Goal: Information Seeking & Learning: Learn about a topic

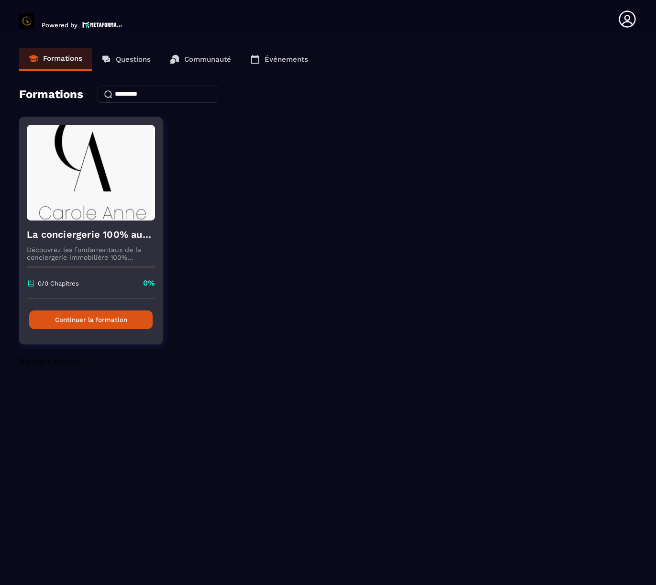
click at [76, 241] on h4 "La conciergerie 100% automatisée" at bounding box center [91, 234] width 128 height 13
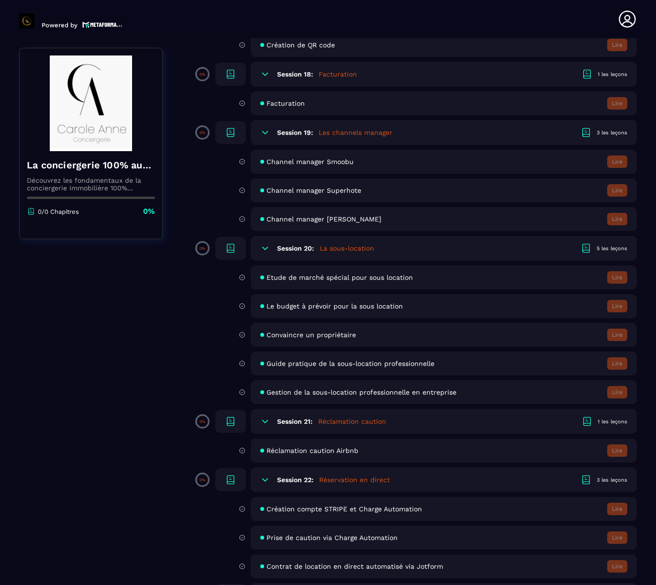
scroll to position [2023, 0]
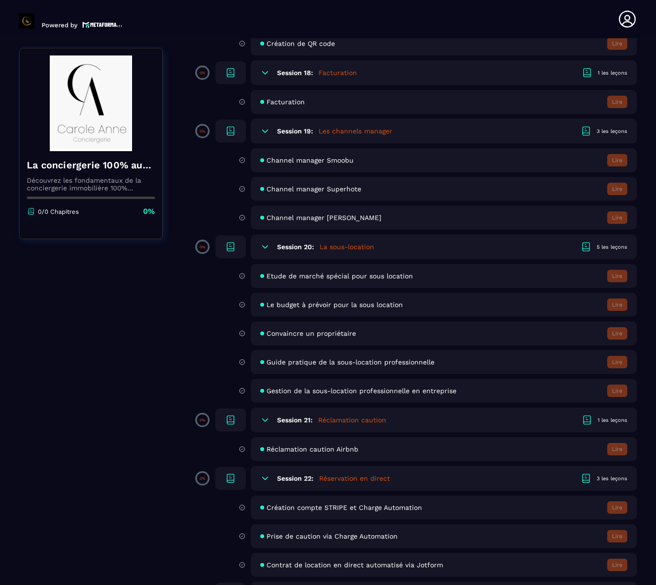
click at [315, 221] on span "Channel manager [PERSON_NAME]" at bounding box center [323, 218] width 115 height 8
click at [265, 220] on div at bounding box center [263, 218] width 6 height 4
click at [301, 221] on span "Channel manager [PERSON_NAME]" at bounding box center [323, 218] width 115 height 8
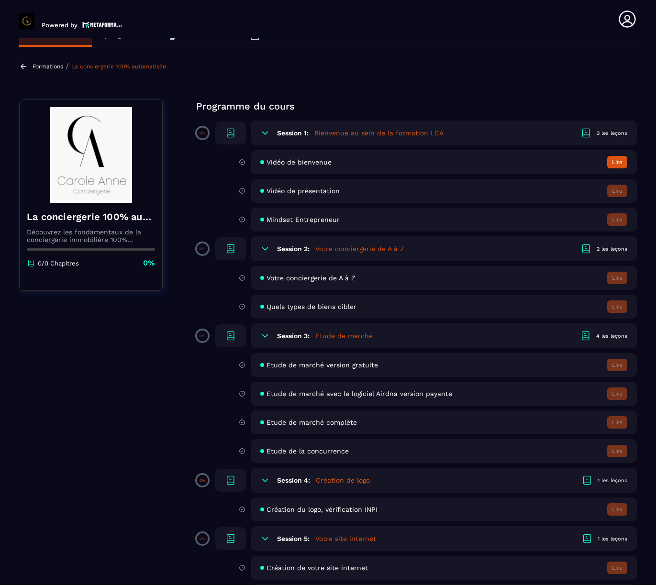
scroll to position [0, 0]
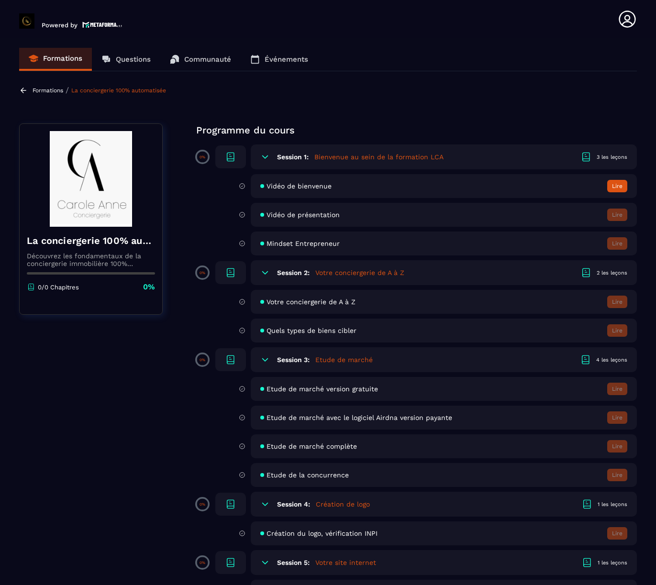
click at [618, 188] on button "Lire" at bounding box center [617, 186] width 20 height 12
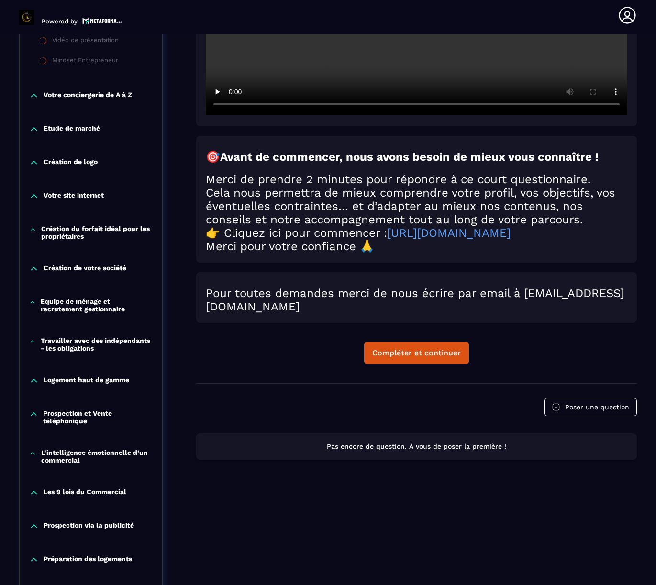
scroll to position [310, 0]
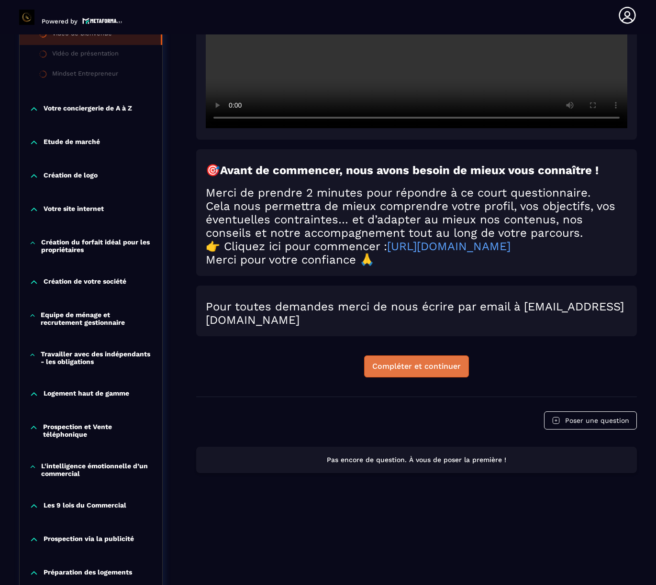
click at [428, 371] on div "Compléter et continuer" at bounding box center [416, 367] width 88 height 10
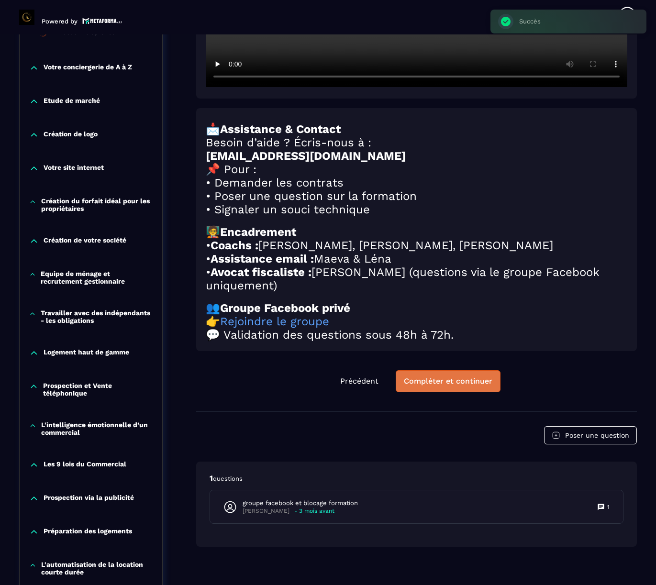
scroll to position [387, 0]
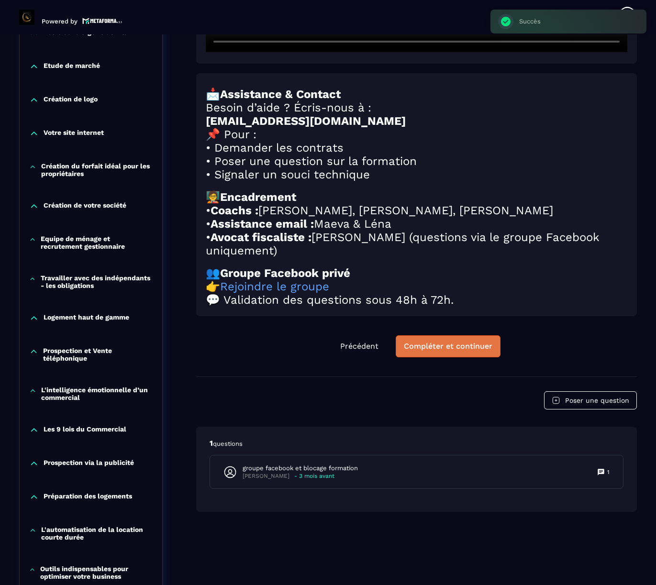
click at [442, 351] on div "Compléter et continuer" at bounding box center [448, 347] width 88 height 10
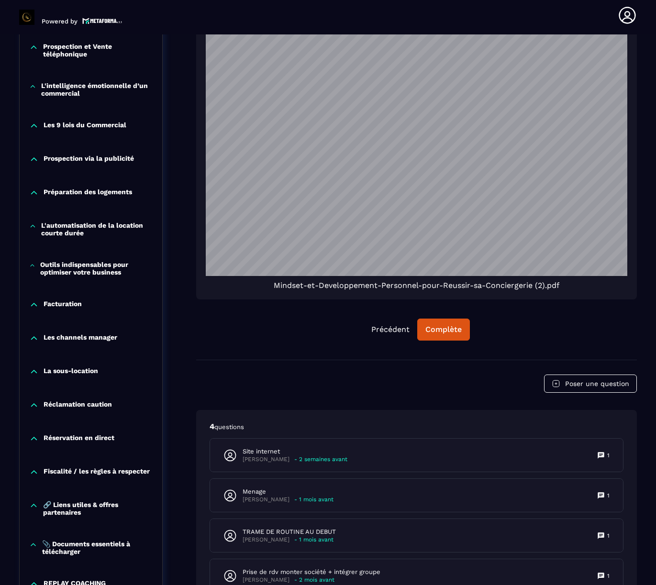
scroll to position [791, 0]
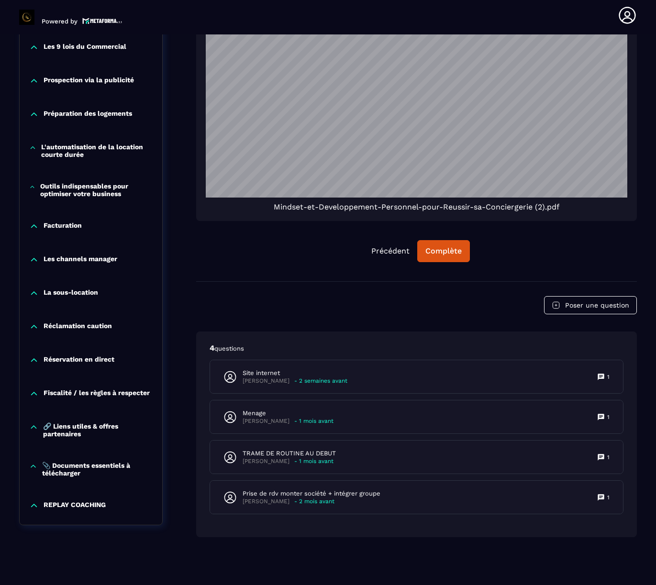
click at [85, 255] on p "Les channels manager" at bounding box center [81, 260] width 74 height 10
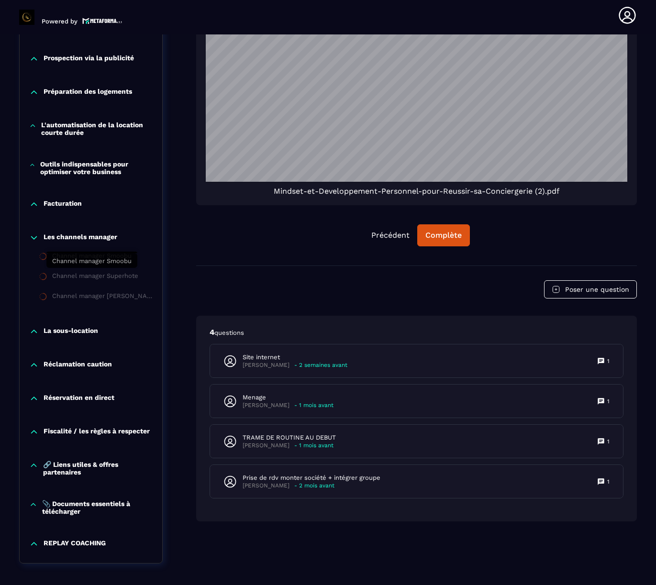
click at [81, 263] on div "Channel manager Smoobu" at bounding box center [91, 257] width 79 height 11
click at [458, 231] on div "Complète" at bounding box center [443, 236] width 36 height 10
click at [454, 231] on div "Continuer" at bounding box center [443, 236] width 37 height 10
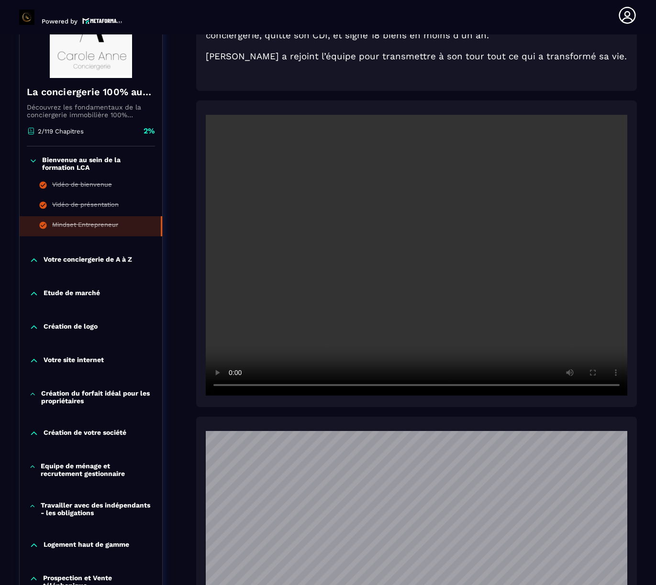
scroll to position [169, 0]
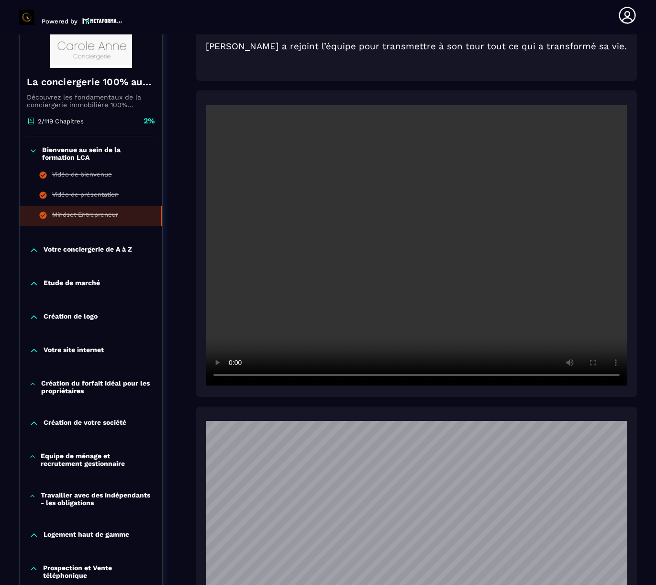
click at [106, 255] on p "Votre conciergerie de A à Z" at bounding box center [88, 250] width 88 height 10
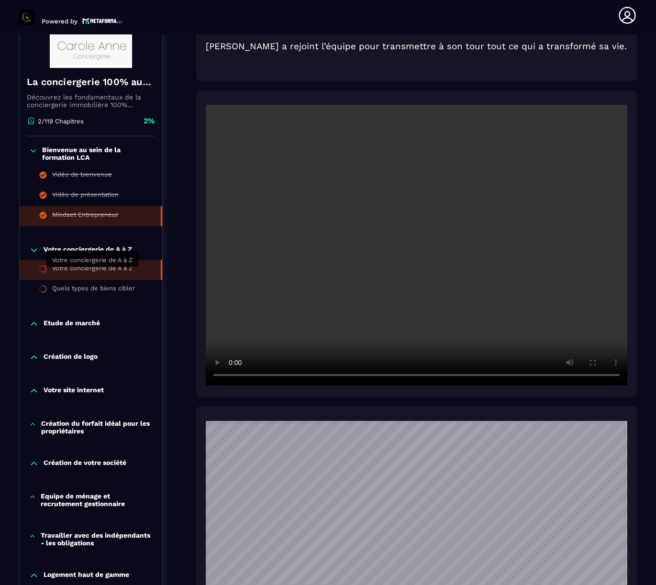
click at [110, 274] on div "Votre conciergerie de A à Z" at bounding box center [92, 270] width 80 height 11
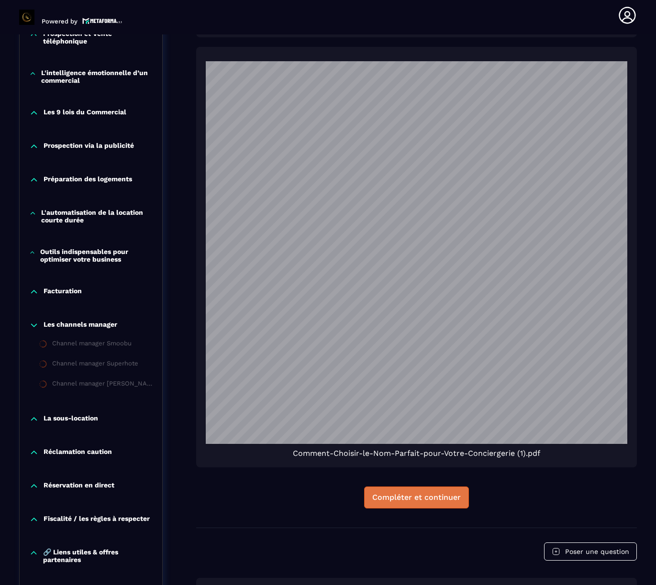
click at [445, 493] on div "Compléter et continuer" at bounding box center [416, 498] width 88 height 10
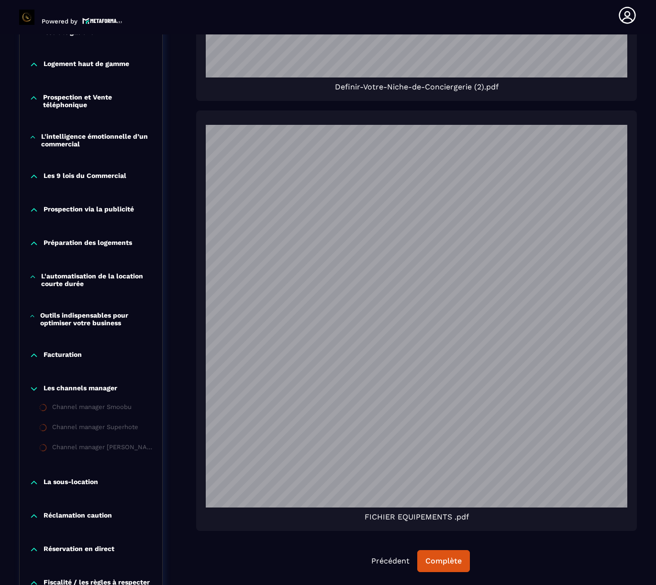
scroll to position [908, 0]
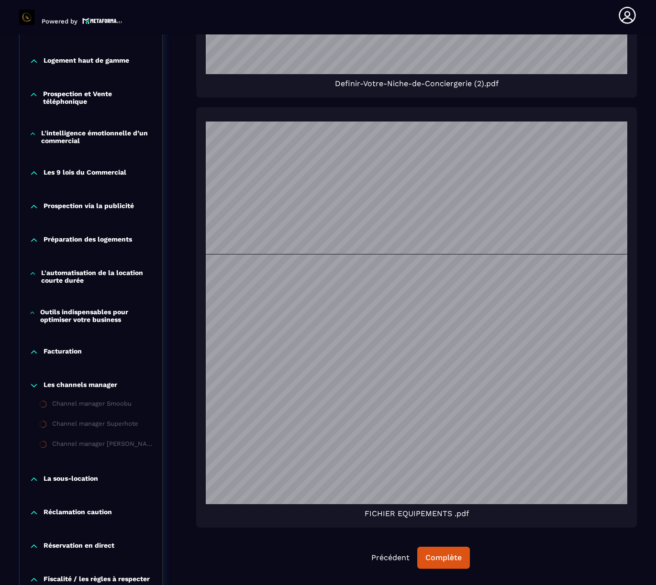
click at [425, 509] on span "FICHIER EQUIPEMENTS .pdf" at bounding box center [417, 513] width 104 height 9
click at [466, 509] on span "FICHIER EQUIPEMENTS .pdf" at bounding box center [417, 513] width 104 height 9
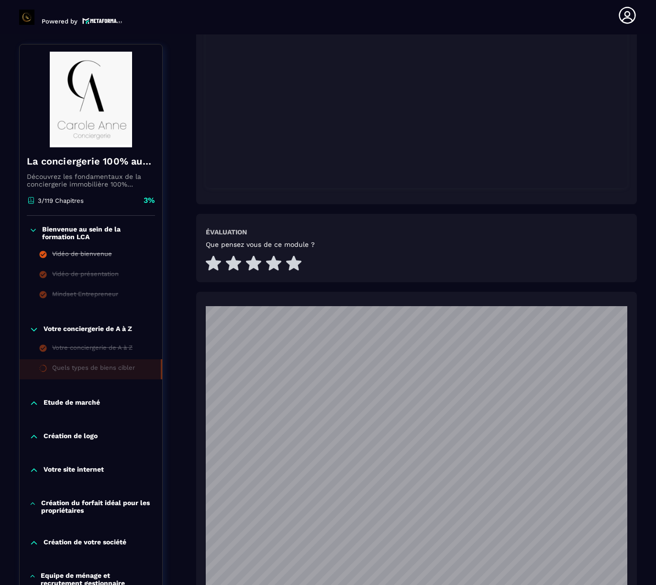
scroll to position [273, 0]
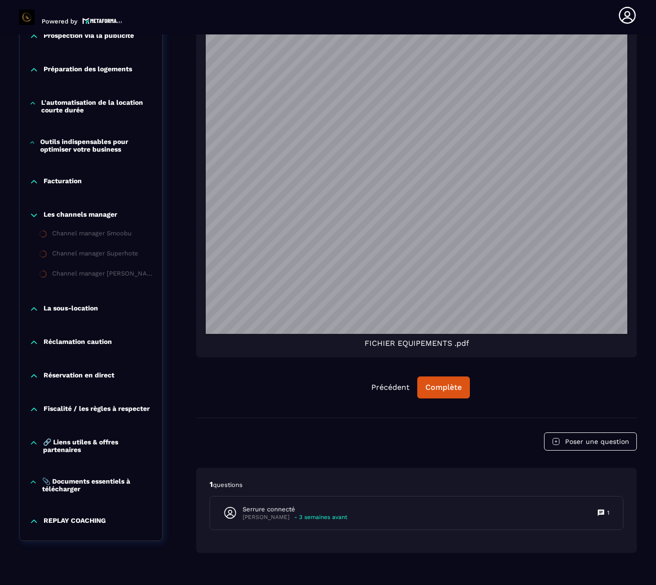
click at [436, 339] on span "FICHIER EQUIPEMENTS .pdf" at bounding box center [417, 343] width 104 height 9
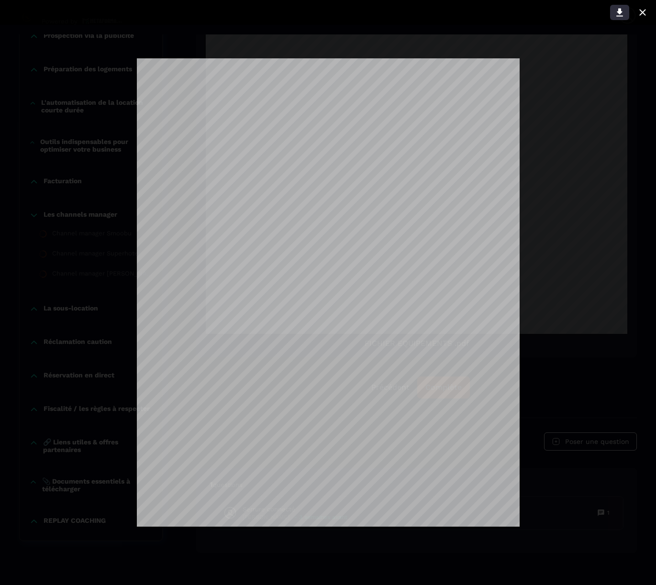
click at [618, 13] on icon at bounding box center [619, 13] width 7 height 8
click at [641, 9] on icon at bounding box center [642, 12] width 11 height 11
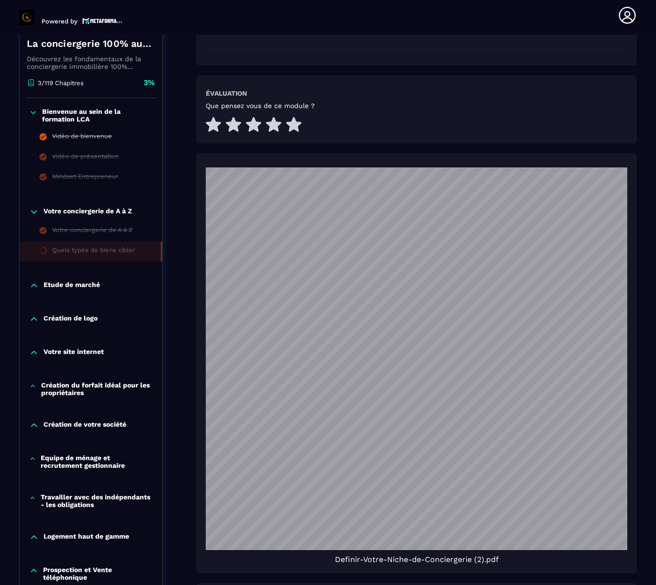
scroll to position [12, 0]
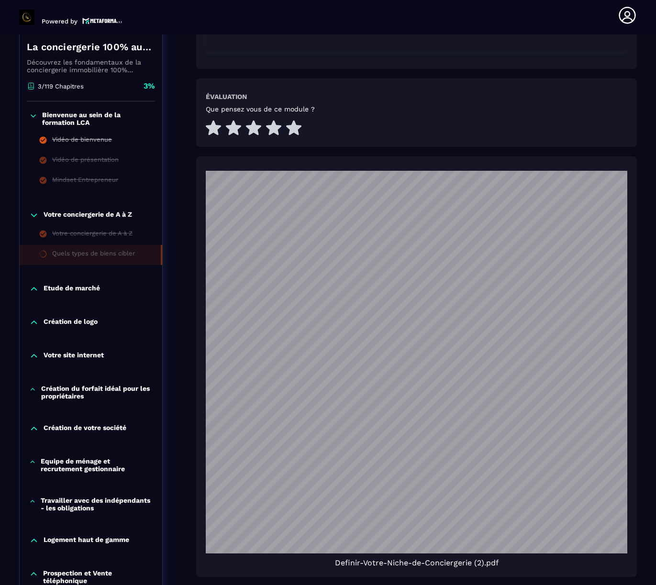
click at [87, 284] on p "Etude de marché" at bounding box center [72, 289] width 56 height 10
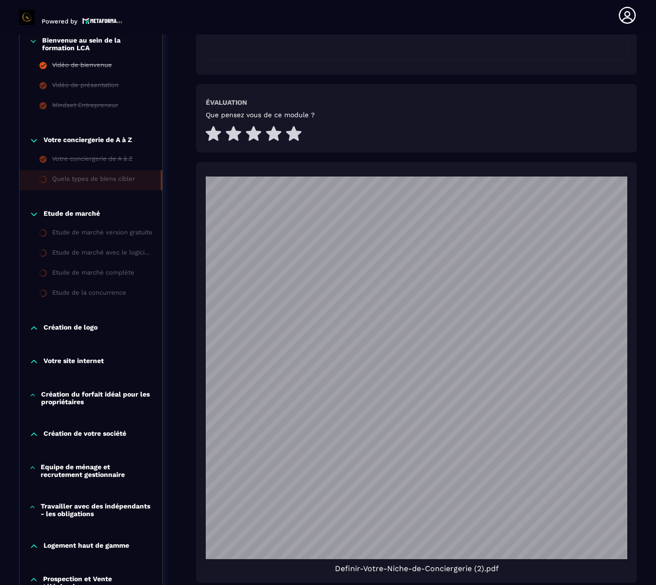
scroll to position [424, 0]
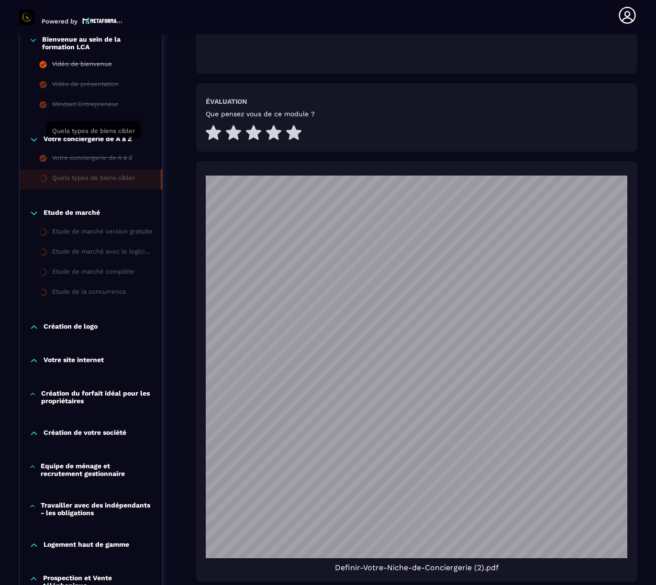
click at [119, 174] on div "Quels types de biens cibler" at bounding box center [93, 179] width 83 height 11
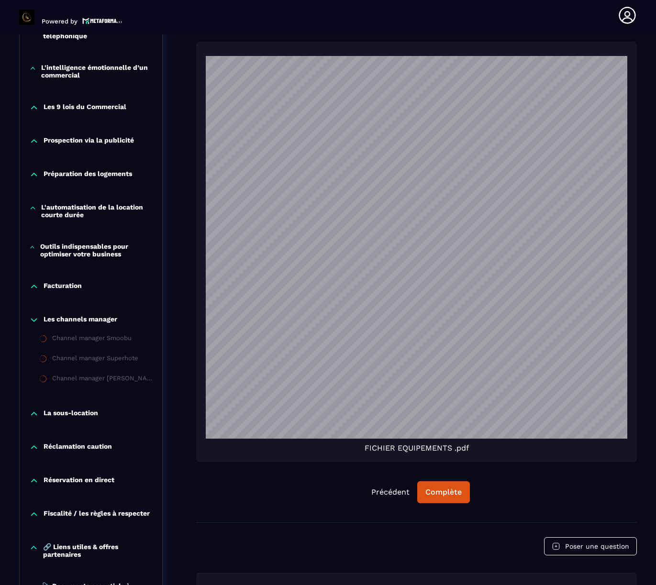
scroll to position [1079, 0]
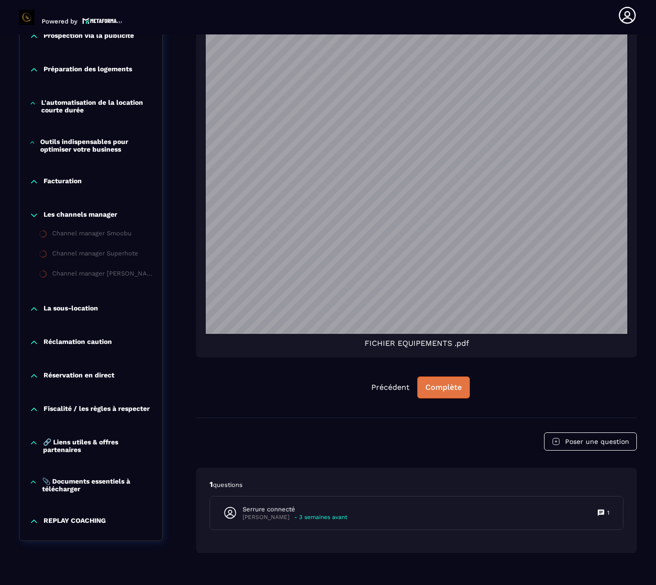
click at [450, 378] on button "Complète" at bounding box center [443, 387] width 53 height 22
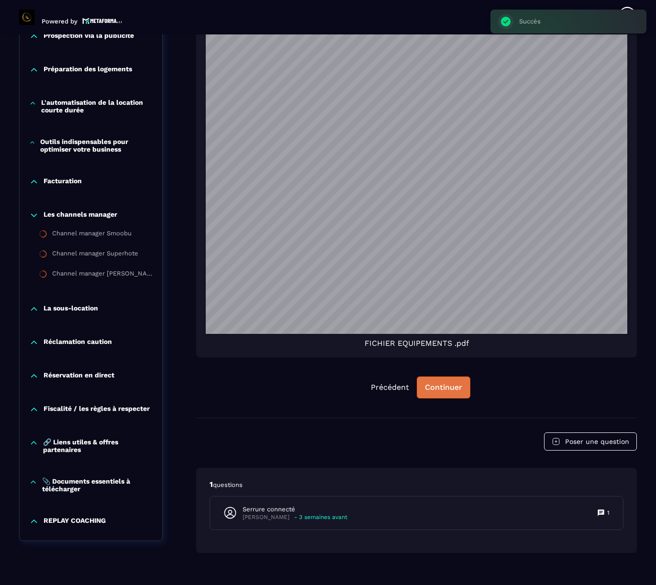
click at [451, 383] on div "Continuer" at bounding box center [443, 388] width 37 height 10
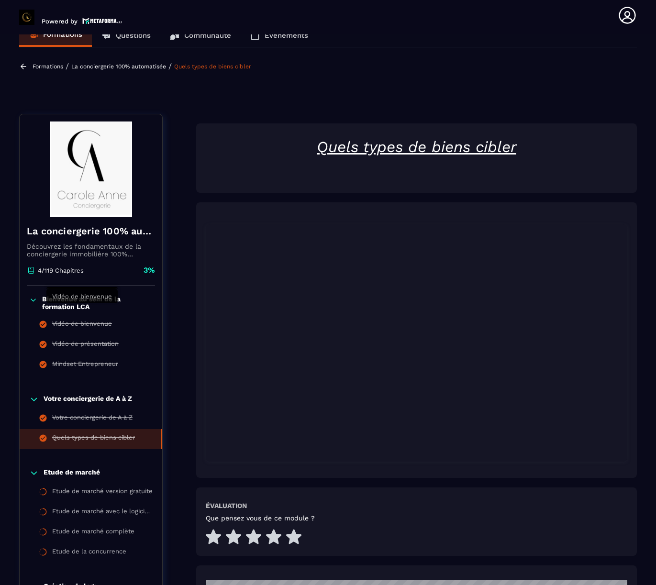
scroll to position [0, 0]
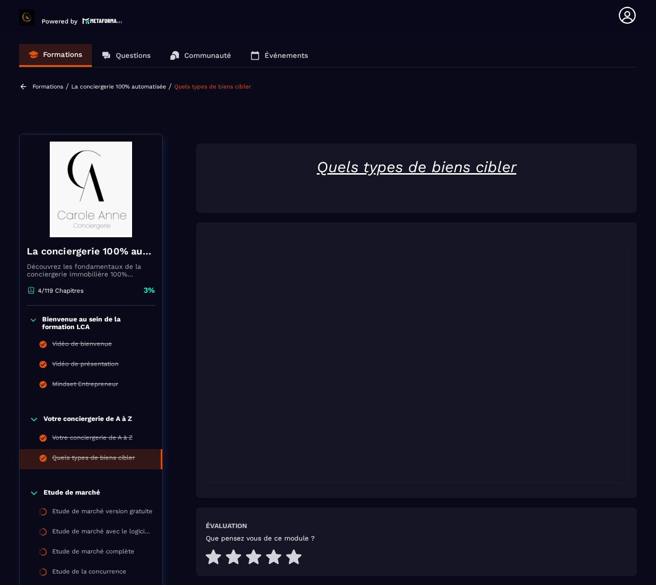
click at [138, 85] on p "La conciergerie 100% automatisée" at bounding box center [118, 86] width 95 height 7
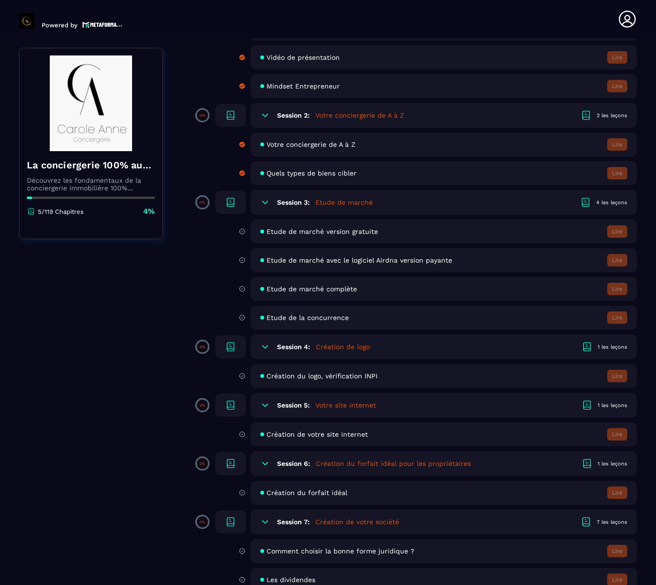
scroll to position [162, 0]
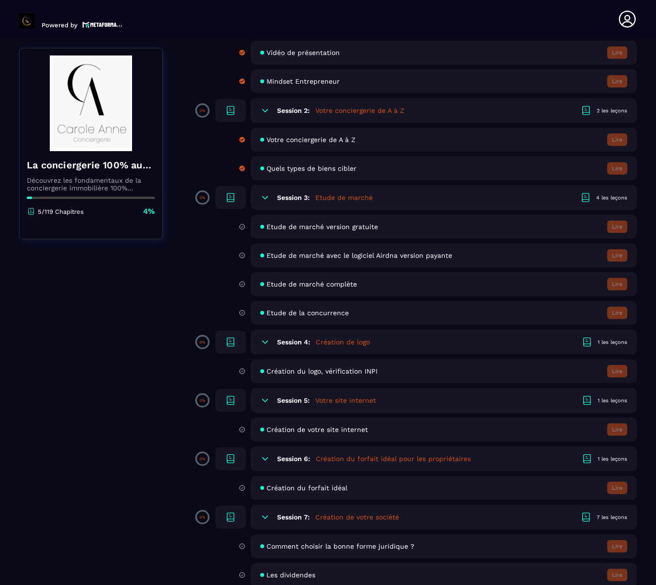
click at [243, 230] on icon at bounding box center [242, 226] width 7 height 9
drag, startPoint x: 232, startPoint y: 201, endPoint x: 208, endPoint y: 203, distance: 24.5
click at [232, 201] on icon at bounding box center [230, 197] width 11 height 11
click at [203, 203] on span at bounding box center [202, 197] width 11 height 11
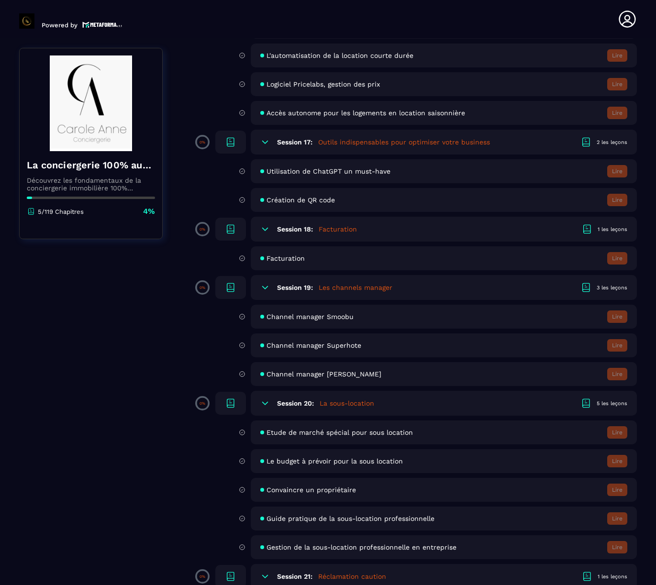
scroll to position [1888, 0]
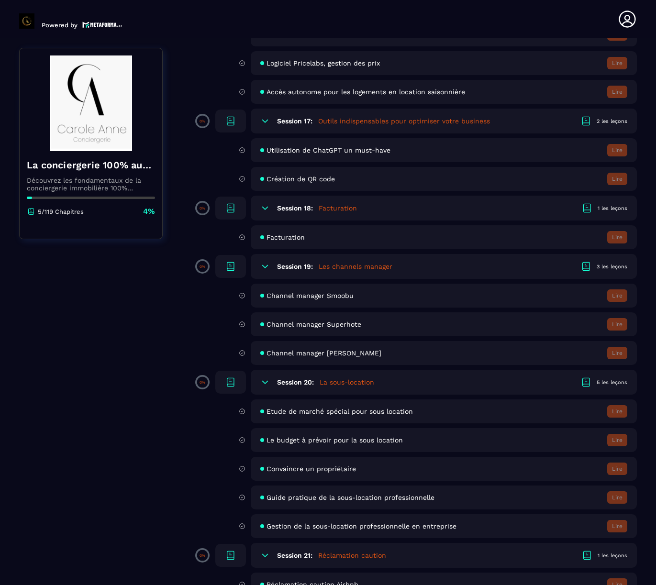
click at [362, 271] on h5 "Les channels manager" at bounding box center [356, 267] width 74 height 10
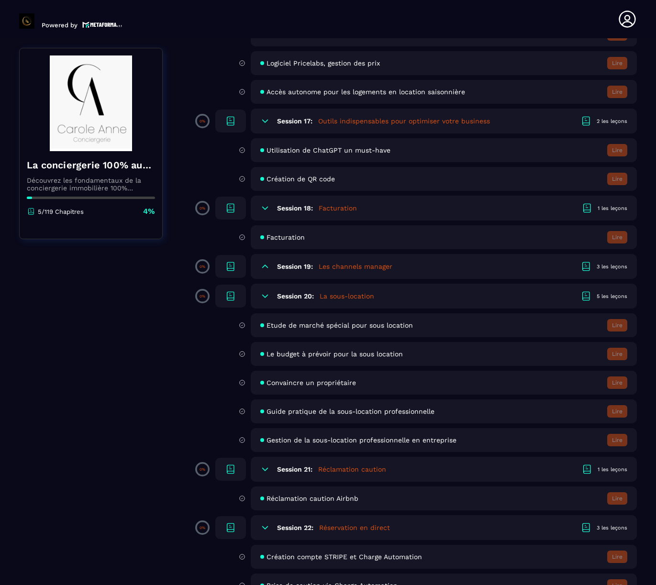
click at [362, 271] on h5 "Les channels manager" at bounding box center [356, 267] width 74 height 10
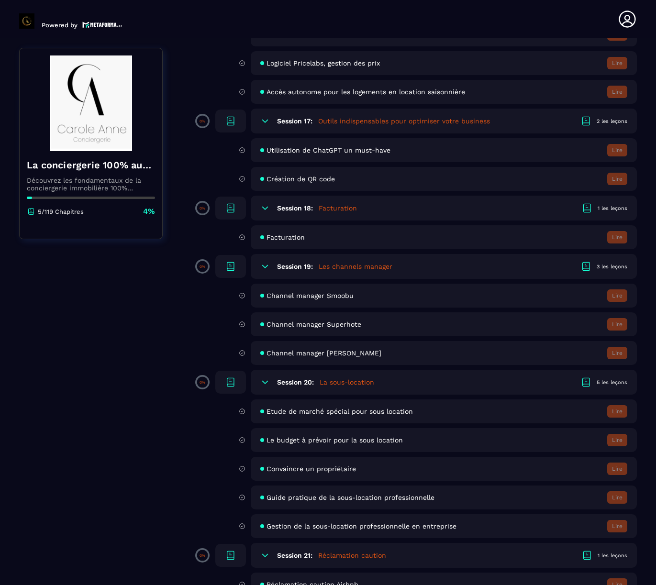
click at [585, 269] on icon at bounding box center [586, 265] width 7 height 7
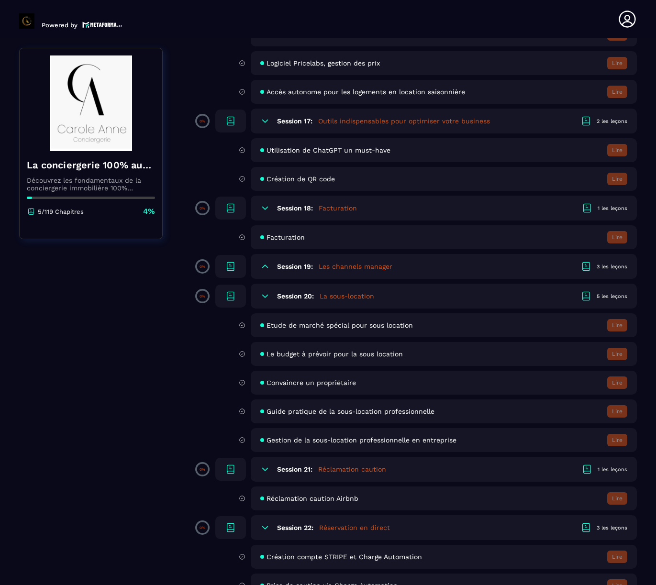
click at [585, 269] on icon at bounding box center [586, 265] width 7 height 7
